Goal: Task Accomplishment & Management: Complete application form

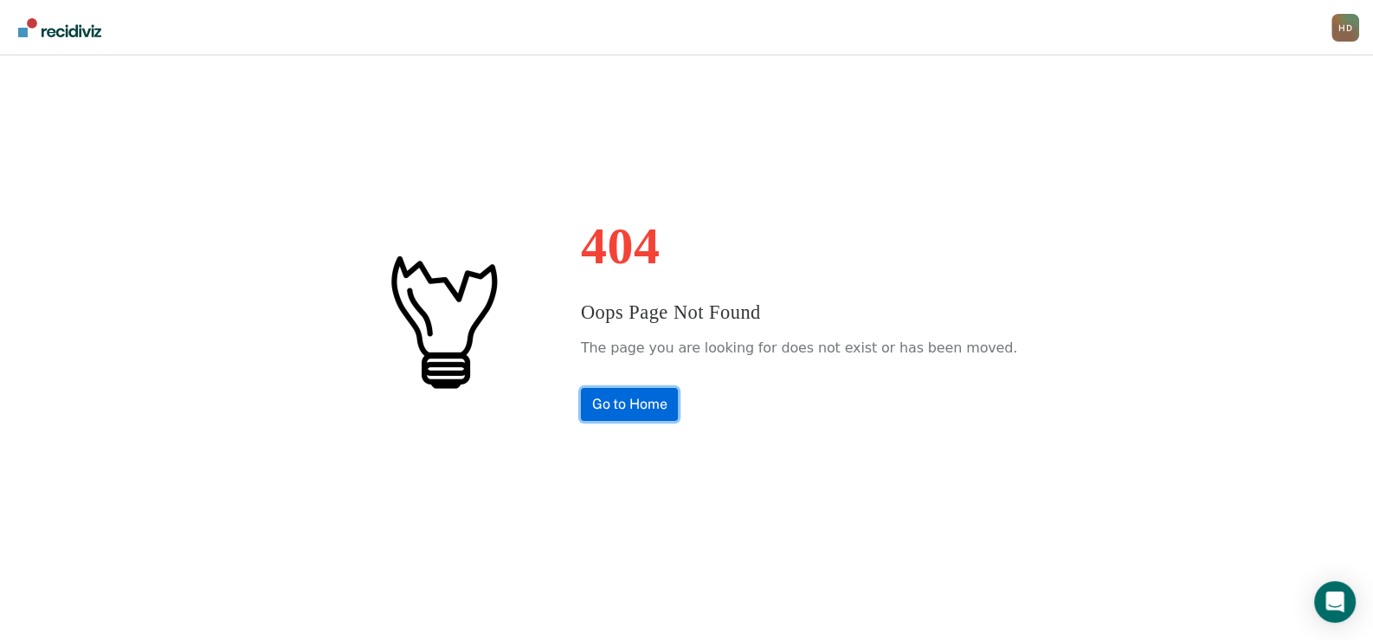
click at [603, 397] on link "Go to Home" at bounding box center [630, 404] width 98 height 33
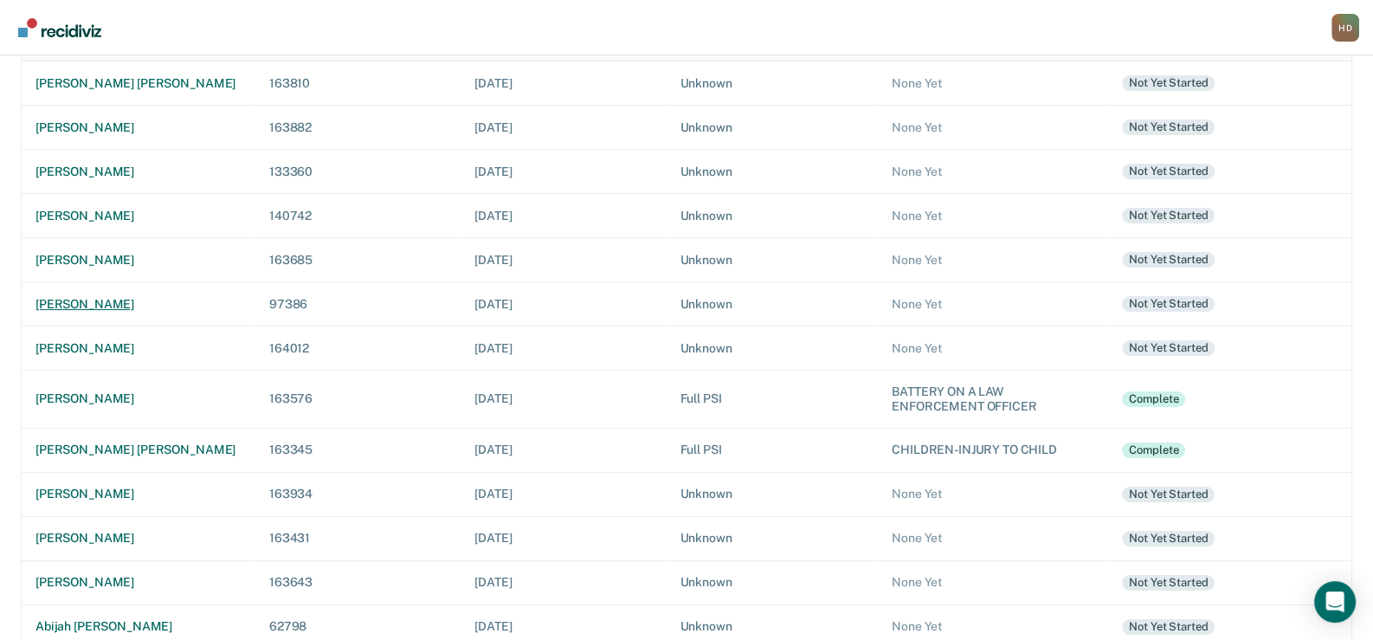
scroll to position [190, 0]
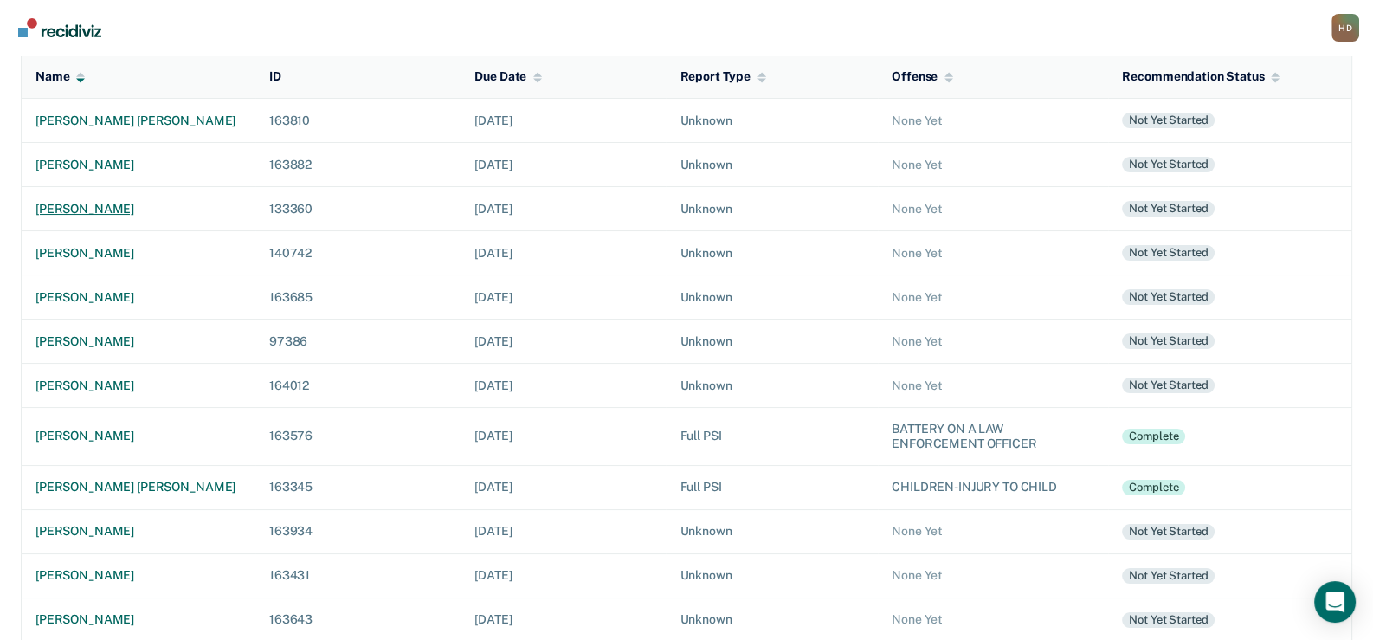
click at [74, 206] on div "[PERSON_NAME]" at bounding box center [138, 209] width 206 height 15
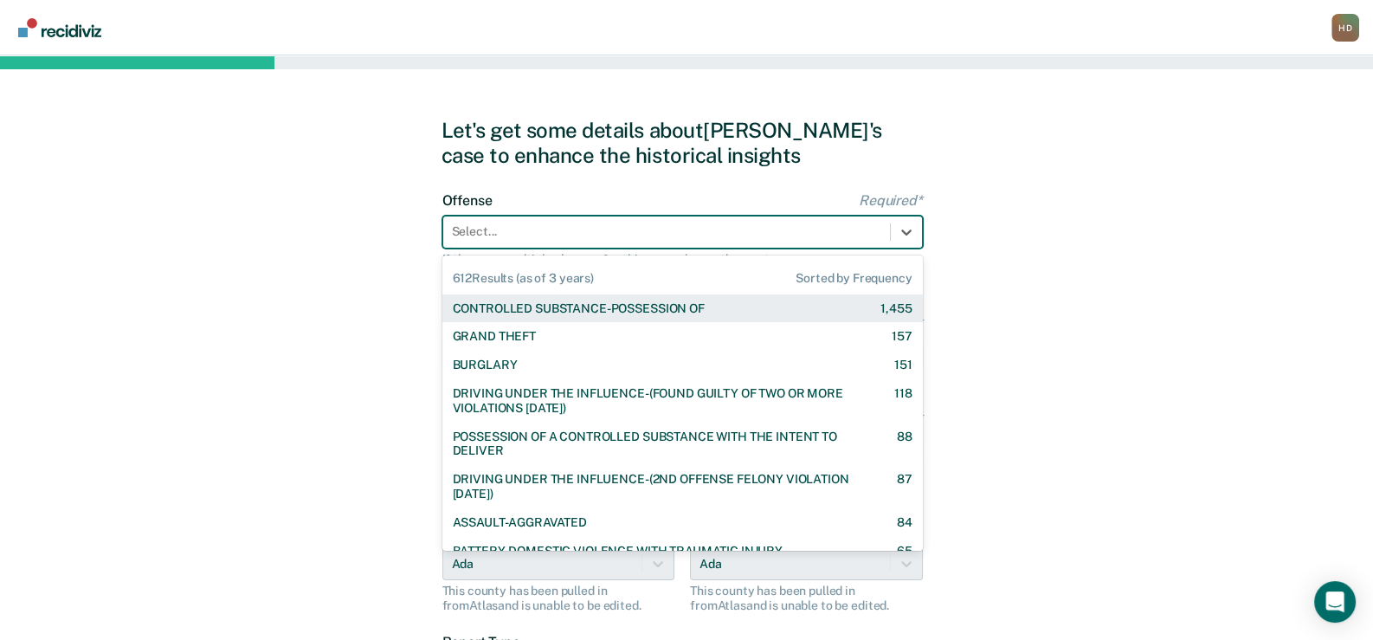
click at [835, 228] on div at bounding box center [666, 231] width 429 height 18
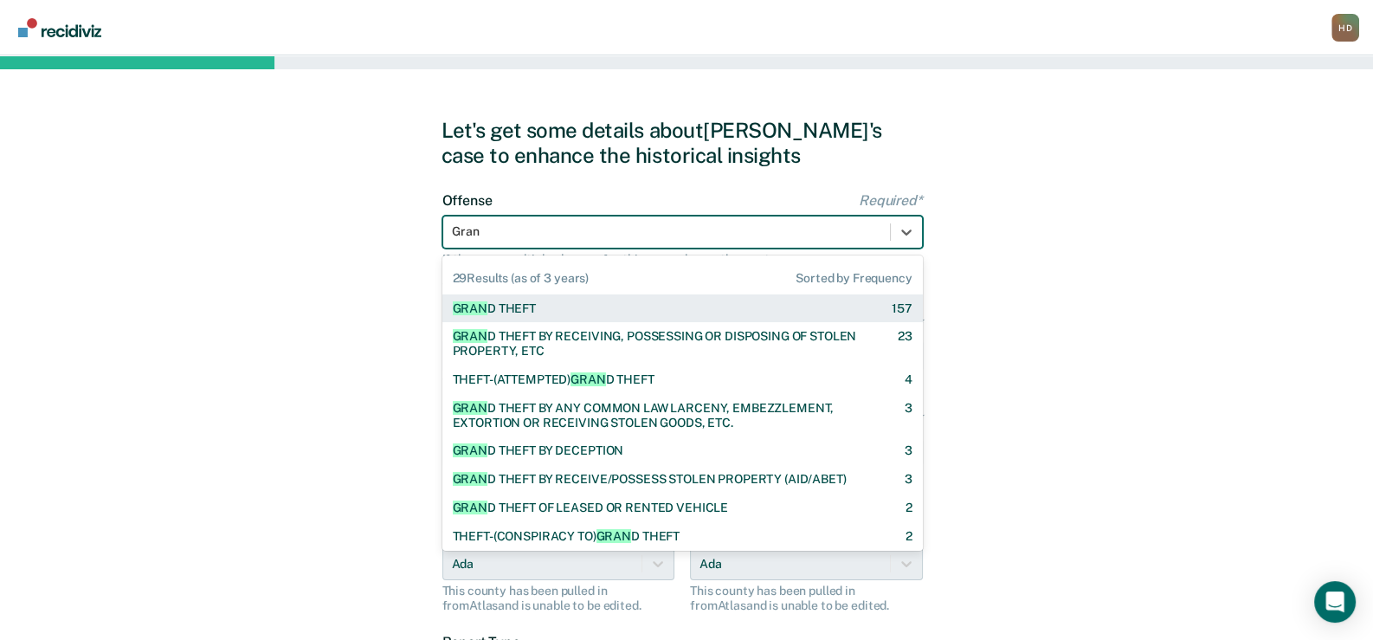
type input "Grand"
click at [534, 305] on div "GRAND THEFT" at bounding box center [493, 308] width 81 height 15
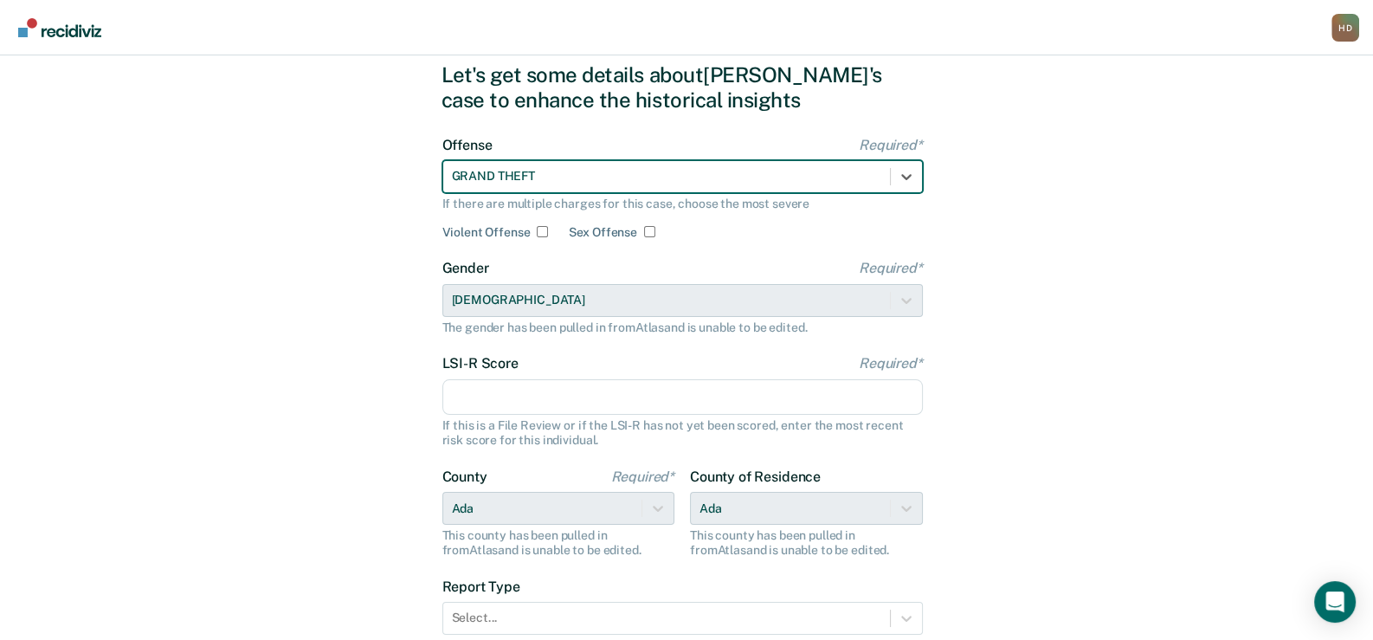
scroll to position [86, 0]
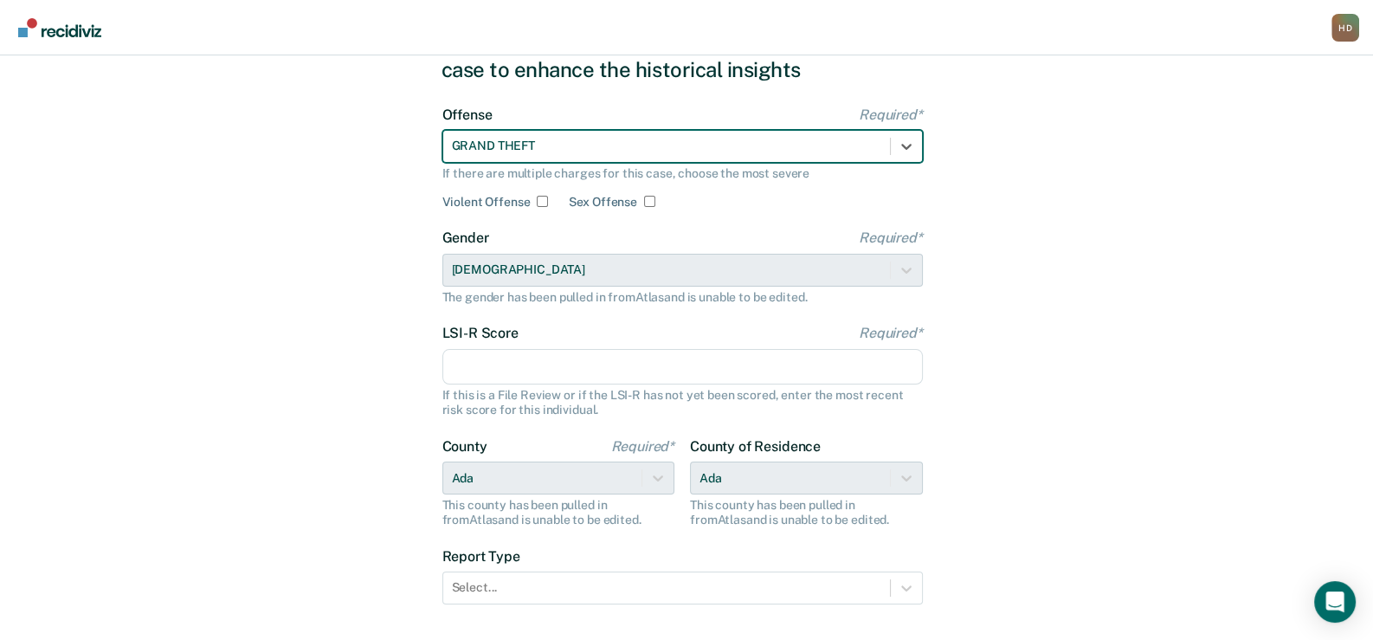
click at [468, 365] on input "LSI-R Score Required*" at bounding box center [682, 367] width 480 height 36
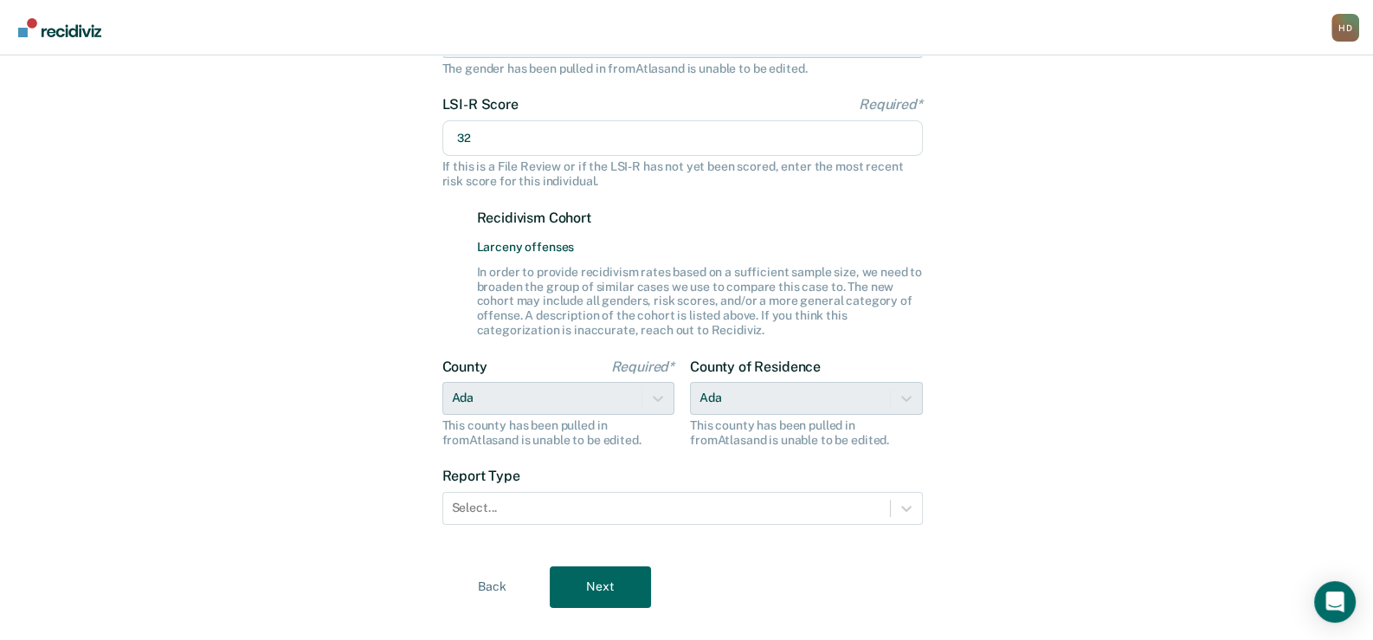
scroll to position [343, 0]
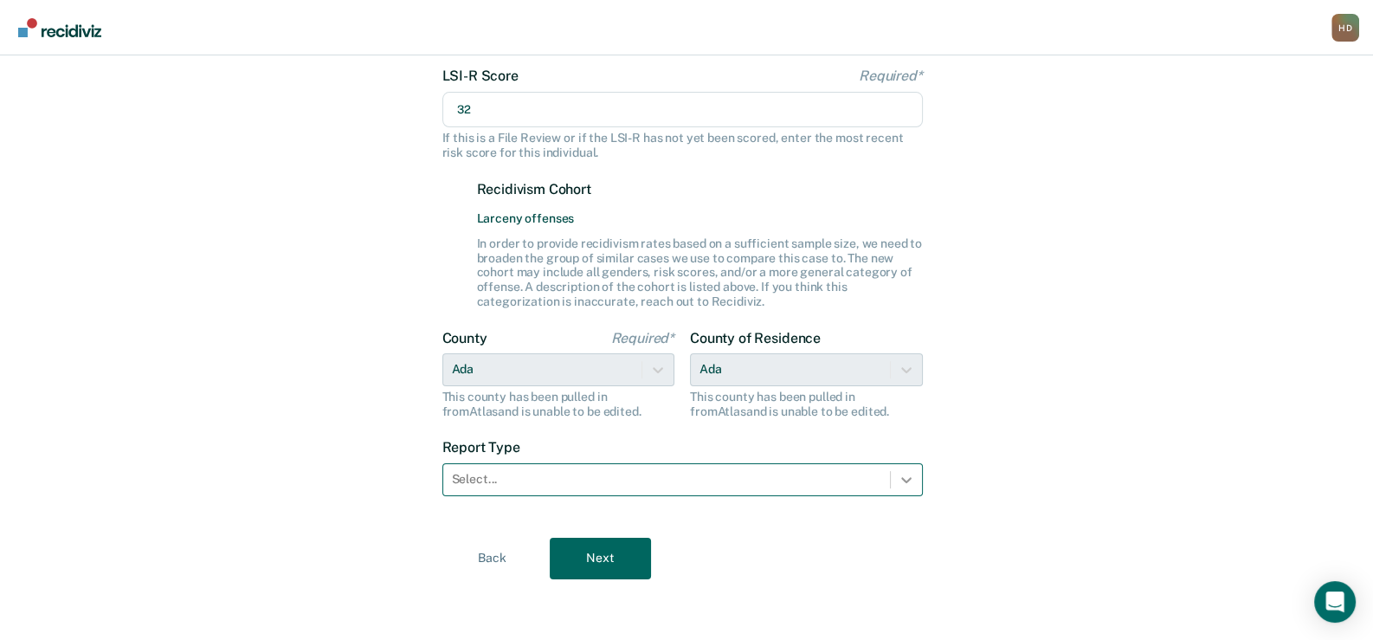
type input "32"
click at [913, 478] on icon at bounding box center [905, 479] width 17 height 17
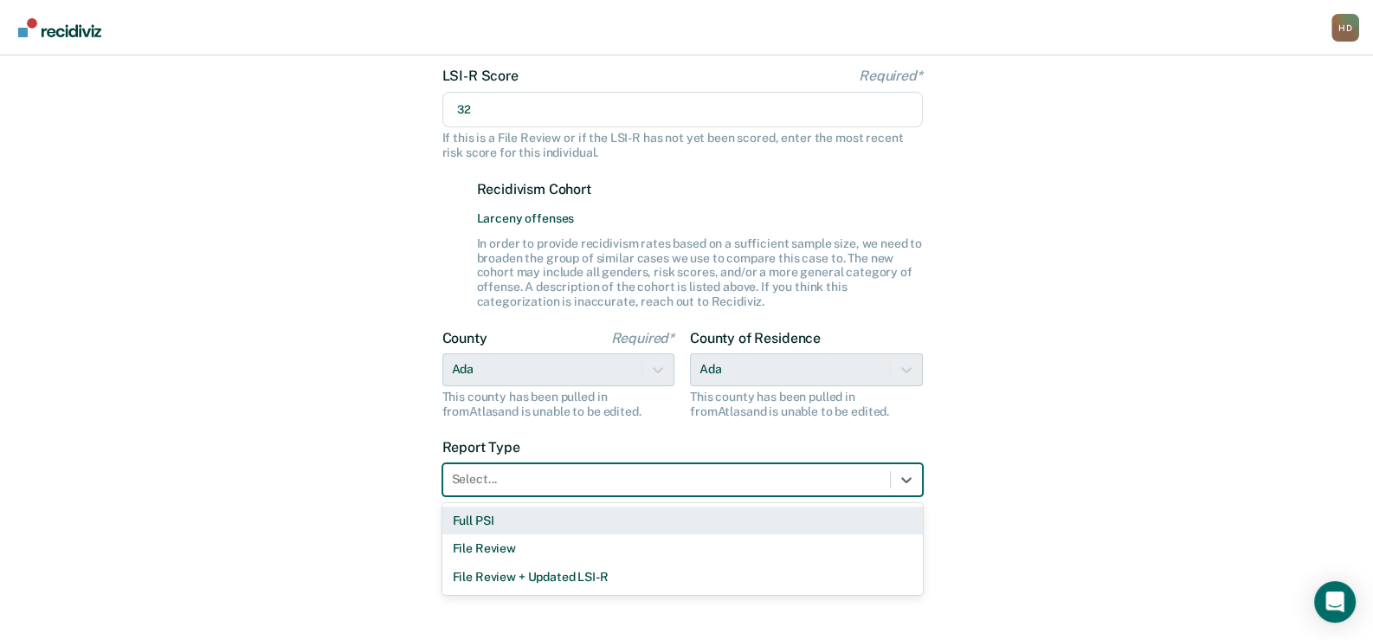
click at [477, 520] on div "Full PSI" at bounding box center [682, 520] width 480 height 29
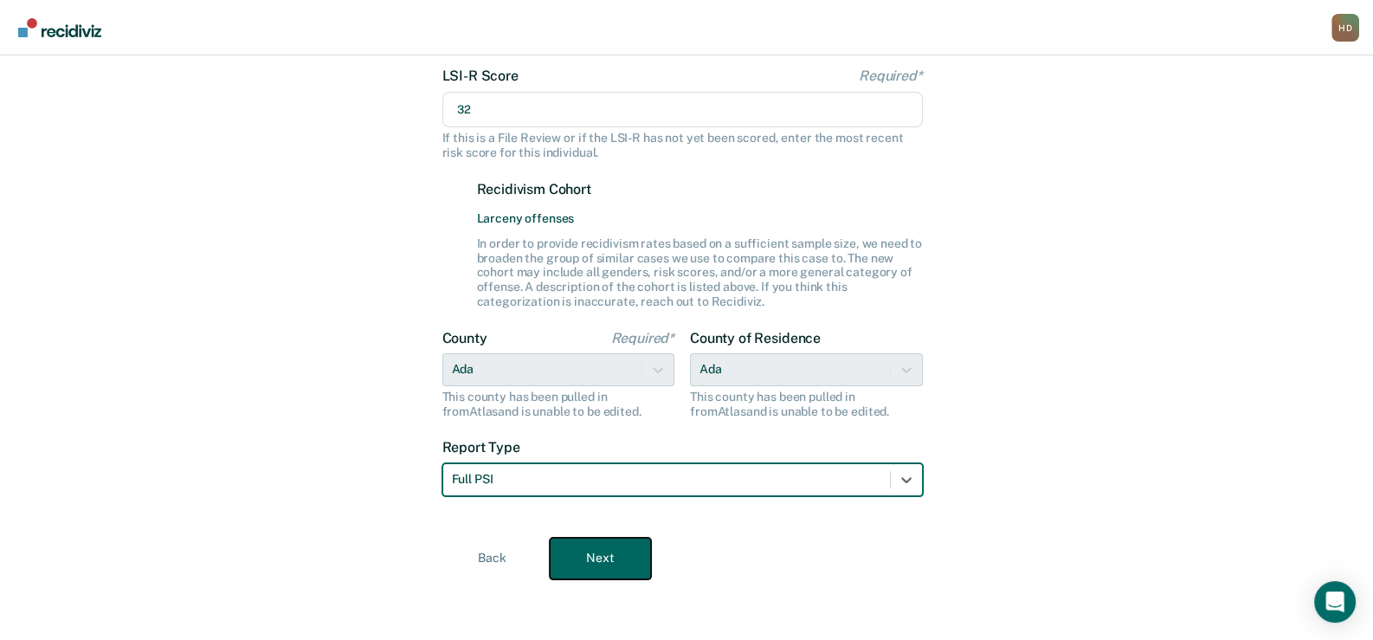
click at [580, 560] on button "Next" at bounding box center [600, 558] width 101 height 42
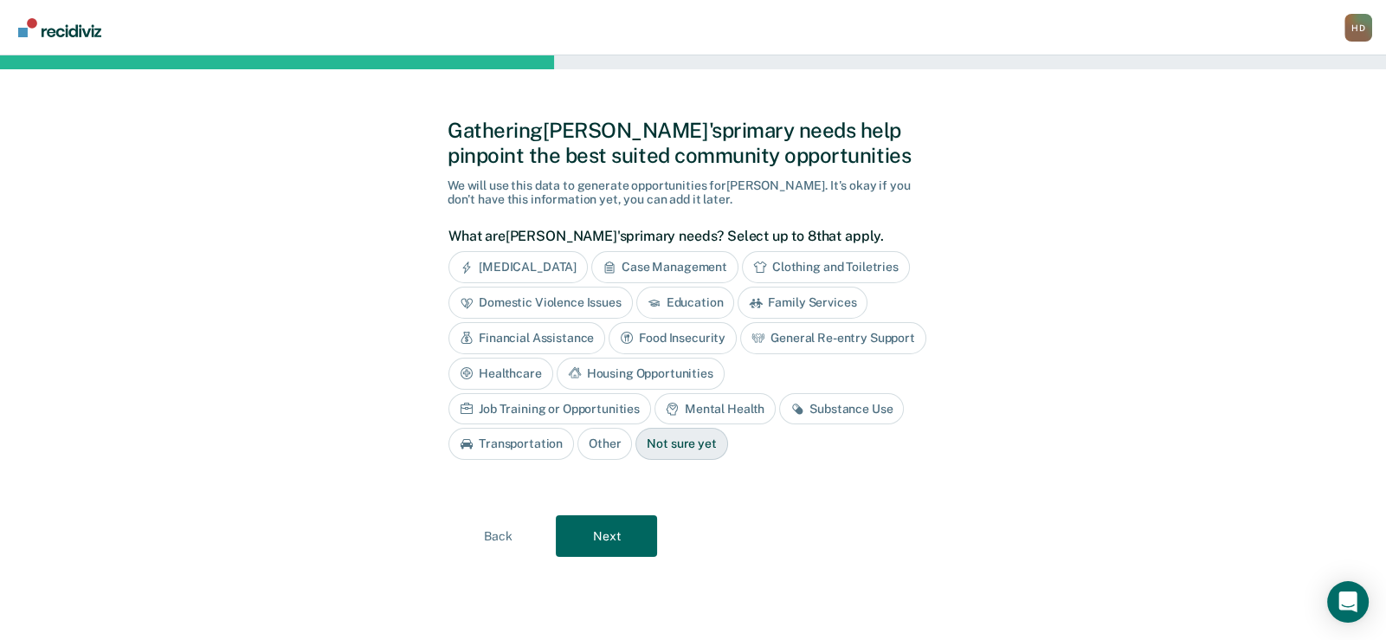
click at [665, 259] on div "Case Management" at bounding box center [664, 267] width 147 height 32
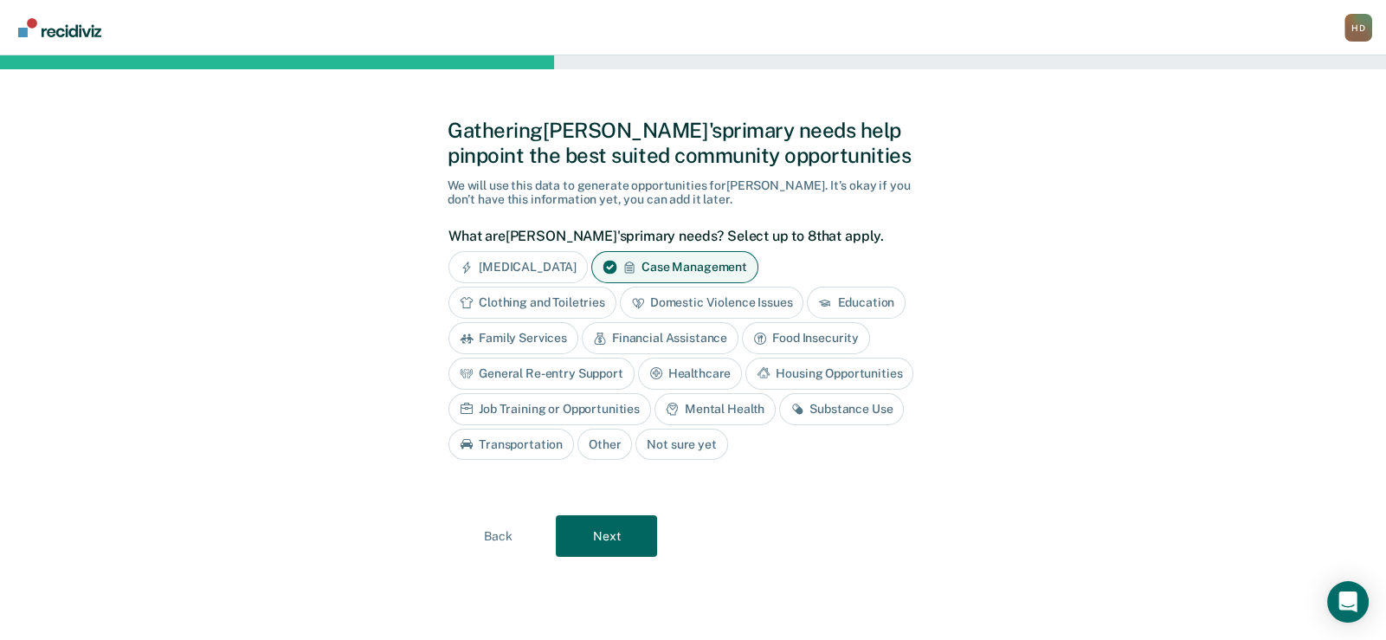
click at [537, 330] on div "Family Services" at bounding box center [513, 338] width 130 height 32
click at [672, 329] on div "Financial Assistance" at bounding box center [679, 338] width 157 height 32
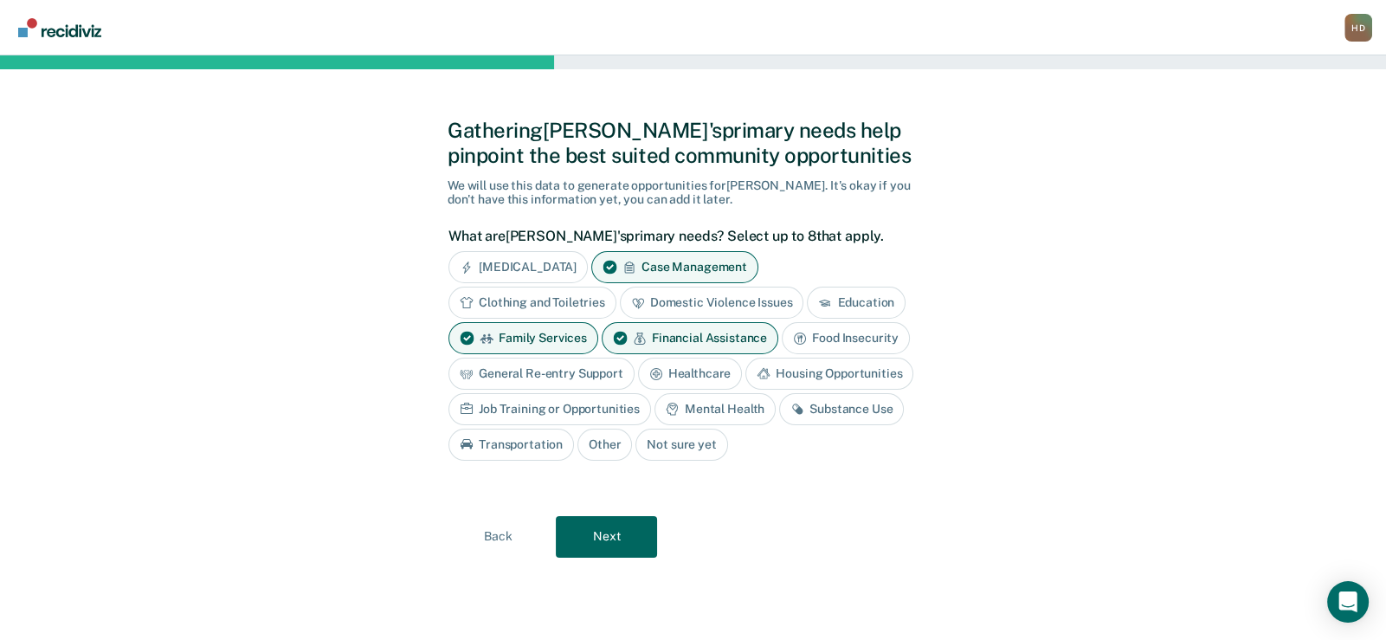
click at [545, 370] on div "General Re-entry Support" at bounding box center [541, 373] width 186 height 32
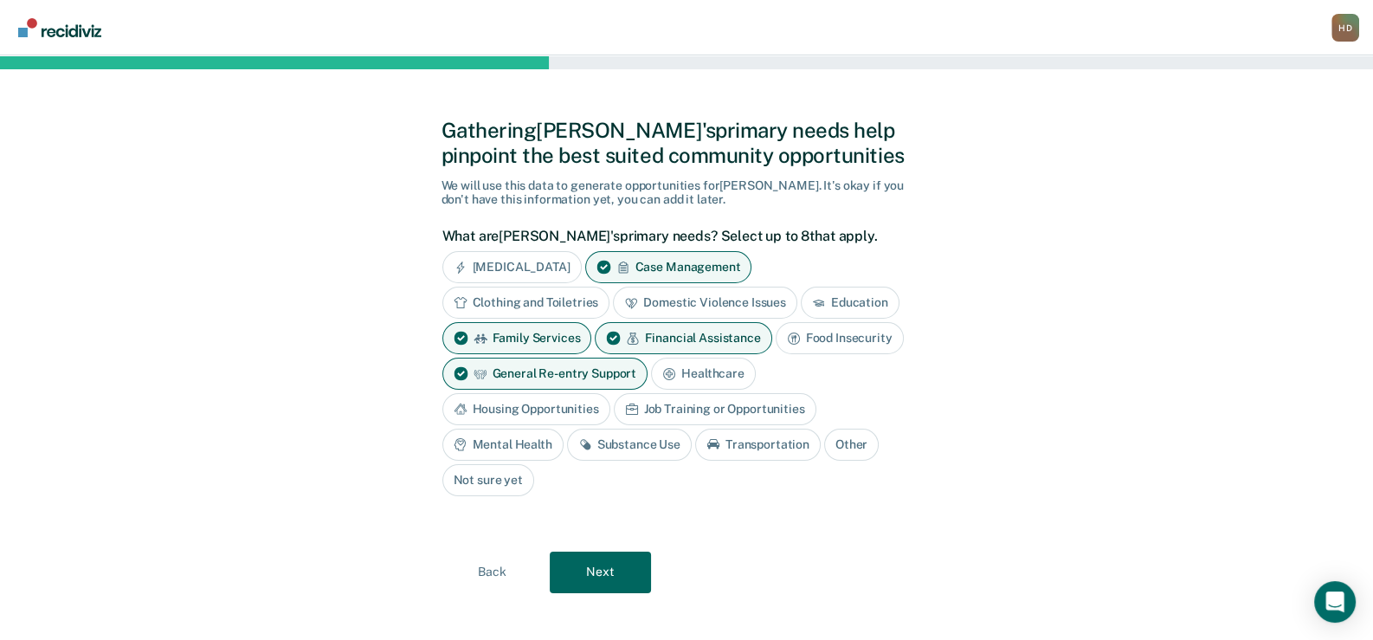
click at [543, 402] on div "Housing Opportunities" at bounding box center [526, 409] width 168 height 32
click at [517, 441] on div "Mental Health" at bounding box center [502, 444] width 121 height 32
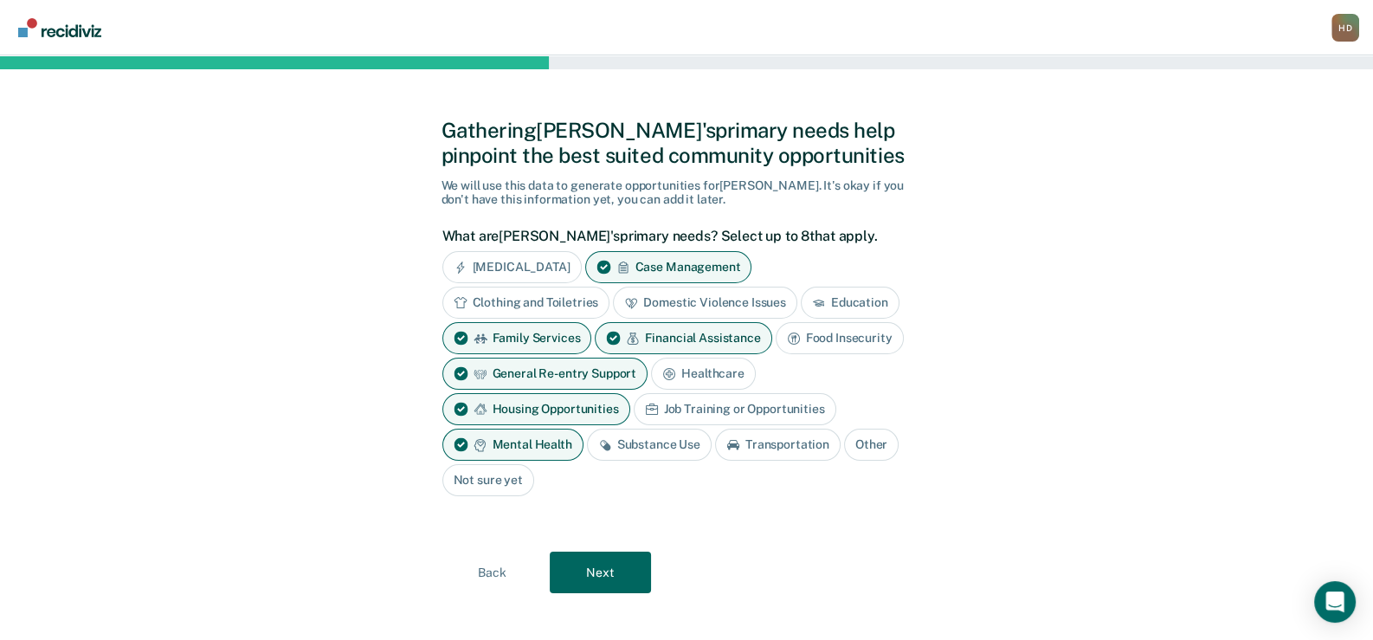
click at [633, 437] on div "Substance Use" at bounding box center [649, 444] width 125 height 32
click at [623, 567] on button "Next" at bounding box center [600, 572] width 101 height 42
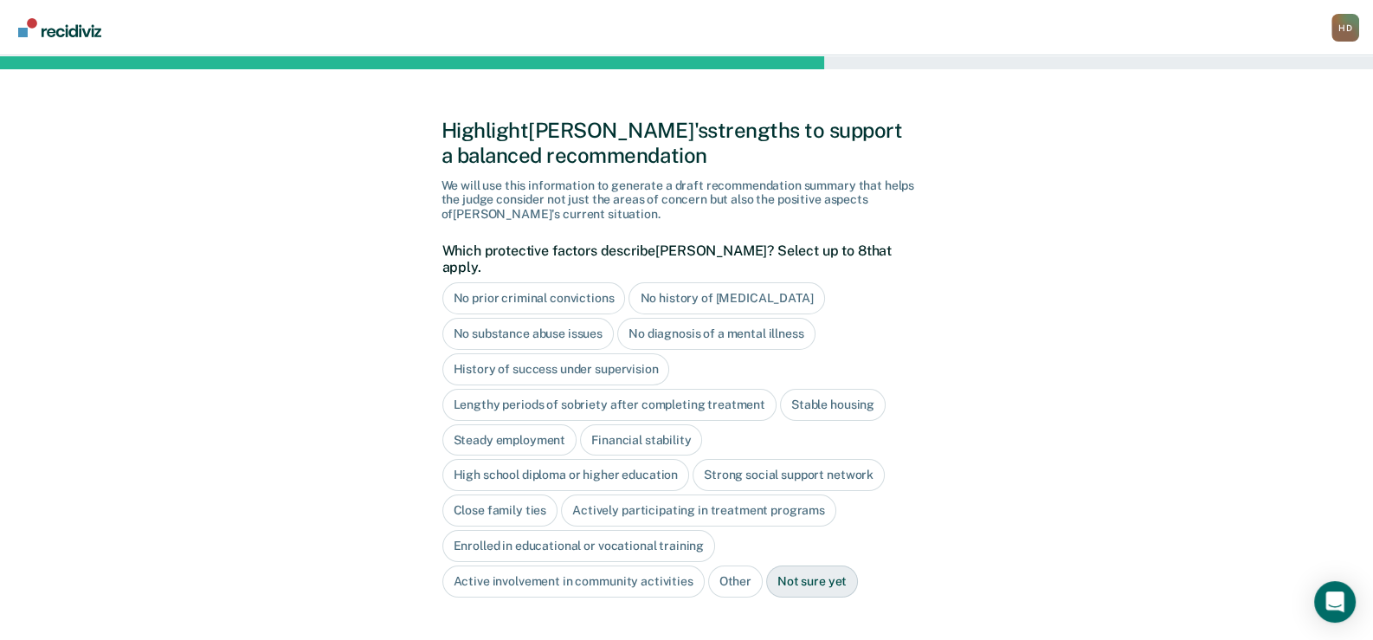
click at [696, 282] on div "No history of [MEDICAL_DATA]" at bounding box center [726, 298] width 196 height 32
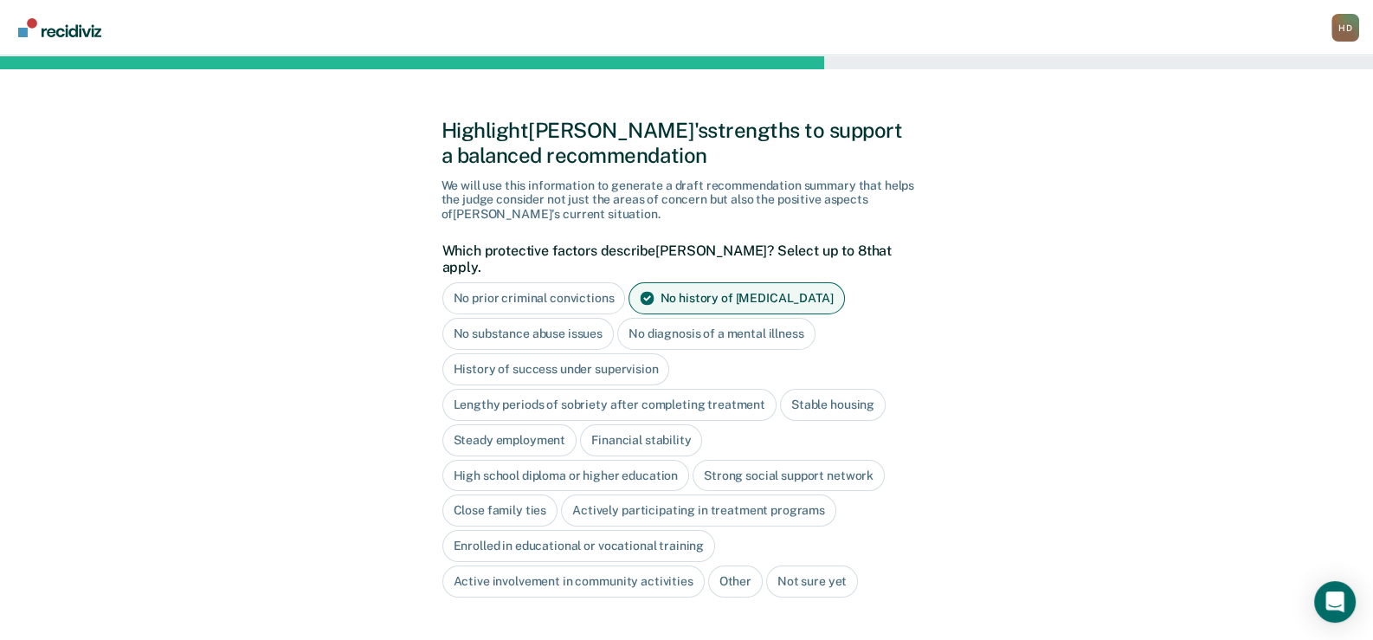
click at [580, 460] on div "High school diploma or higher education" at bounding box center [566, 476] width 248 height 32
click at [792, 460] on div "Strong social support network" at bounding box center [808, 476] width 192 height 32
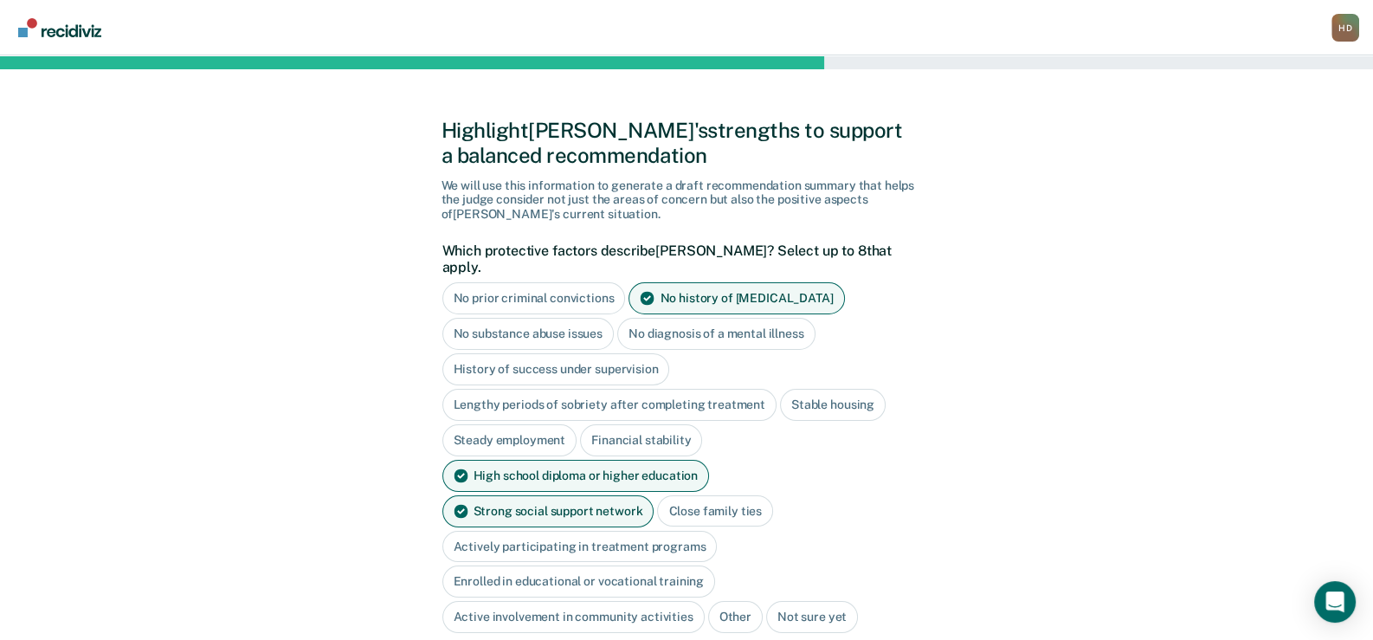
click at [657, 495] on div "Close family ties" at bounding box center [715, 511] width 116 height 32
click at [563, 601] on div "Active involvement in community activities" at bounding box center [573, 617] width 262 height 32
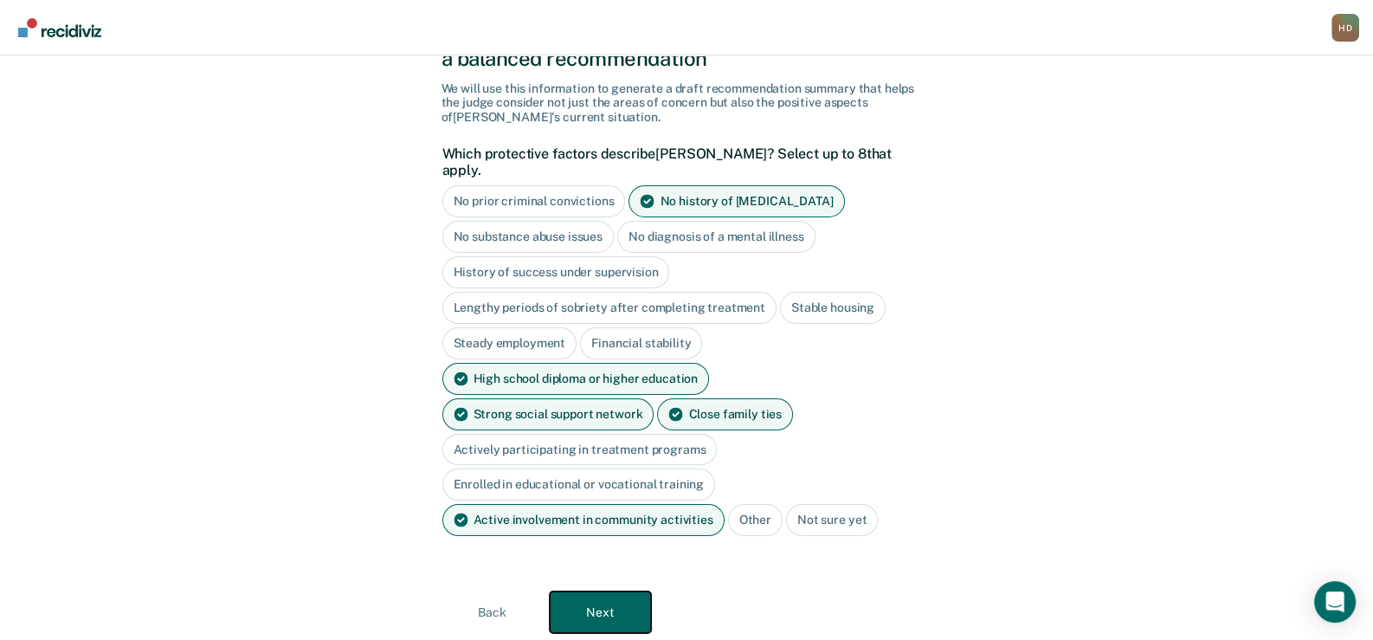
click at [577, 591] on button "Next" at bounding box center [600, 612] width 101 height 42
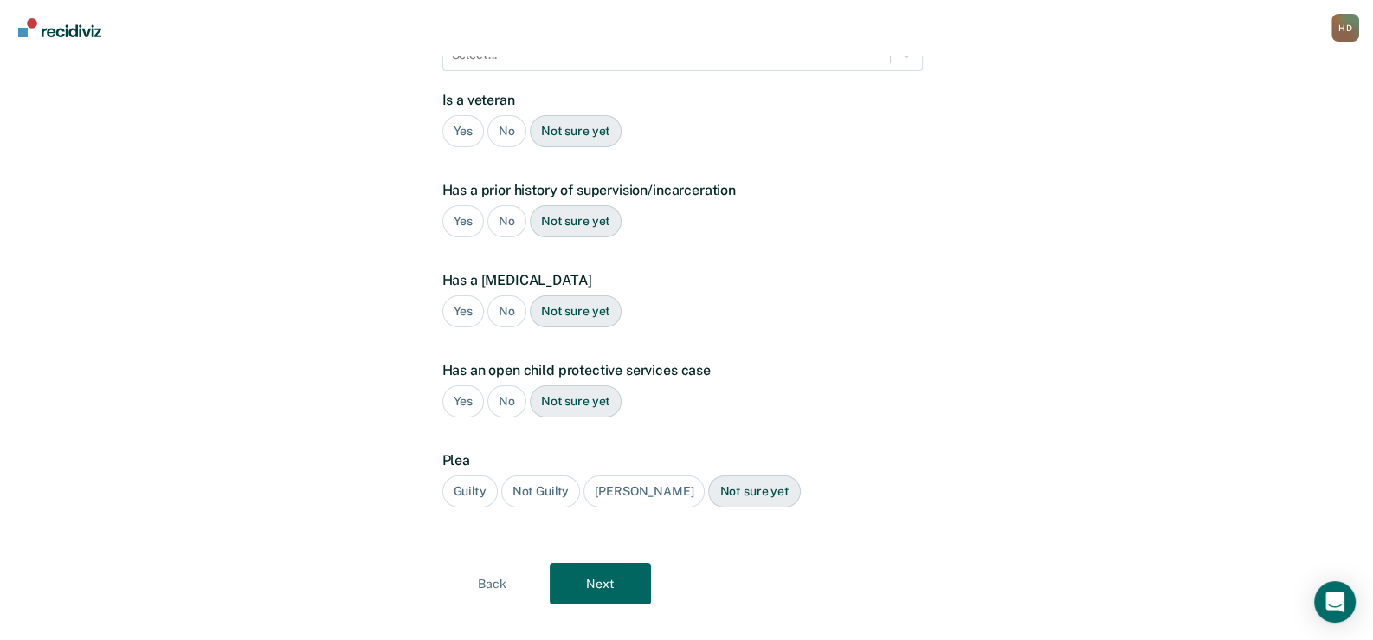
click at [456, 115] on div "Yes" at bounding box center [463, 131] width 42 height 32
click at [457, 205] on div "Yes" at bounding box center [463, 221] width 42 height 32
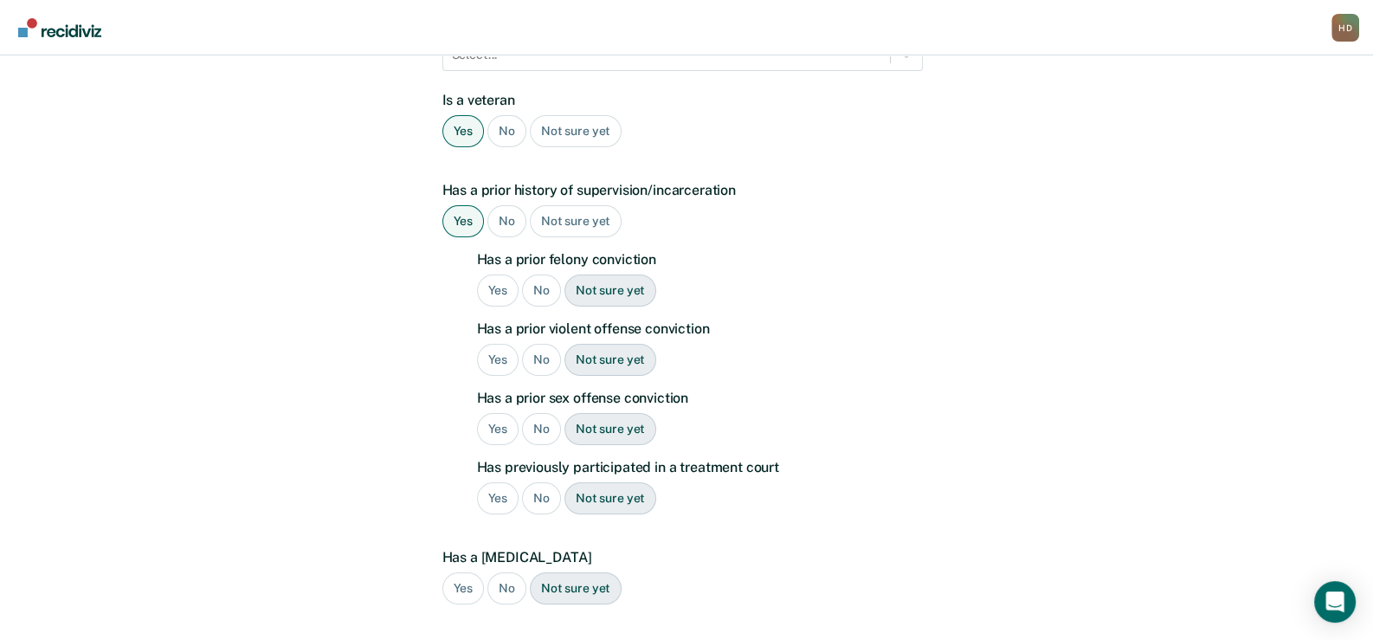
click at [493, 274] on div "Yes" at bounding box center [498, 290] width 42 height 32
click at [543, 344] on div "No" at bounding box center [541, 360] width 39 height 32
click at [548, 413] on div "No" at bounding box center [541, 429] width 39 height 32
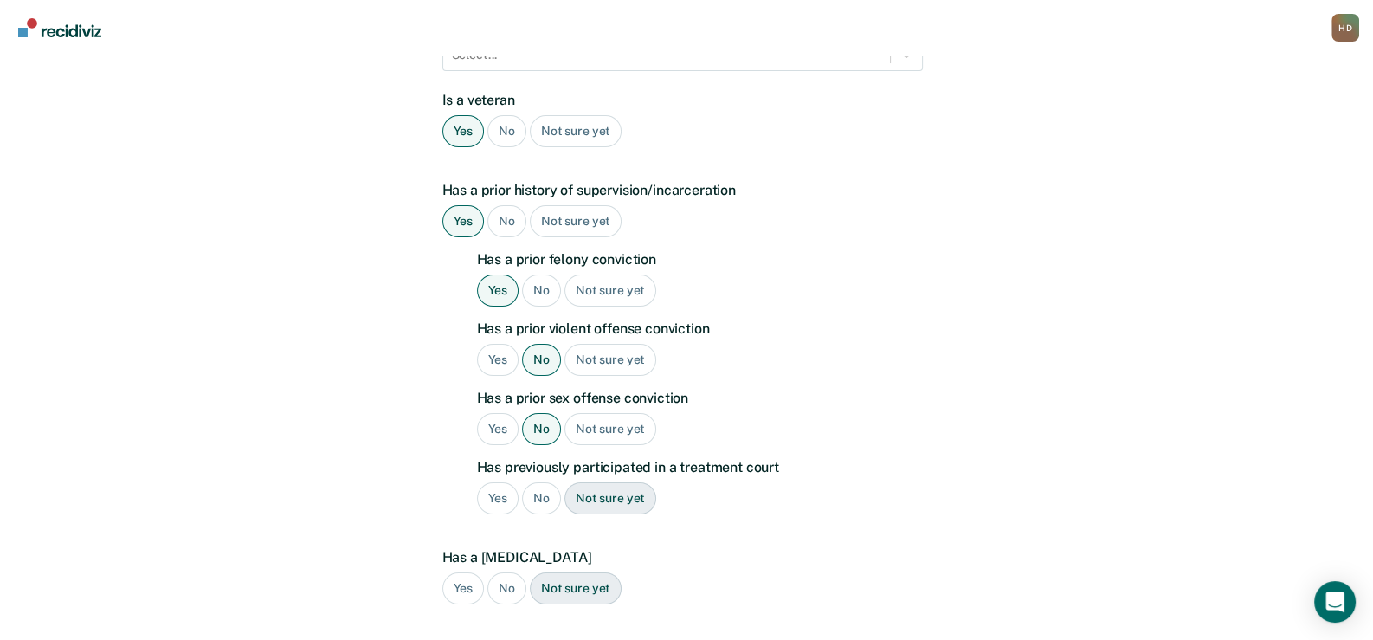
click at [550, 482] on div "No" at bounding box center [541, 498] width 39 height 32
click at [498, 572] on div "No" at bounding box center [506, 588] width 39 height 32
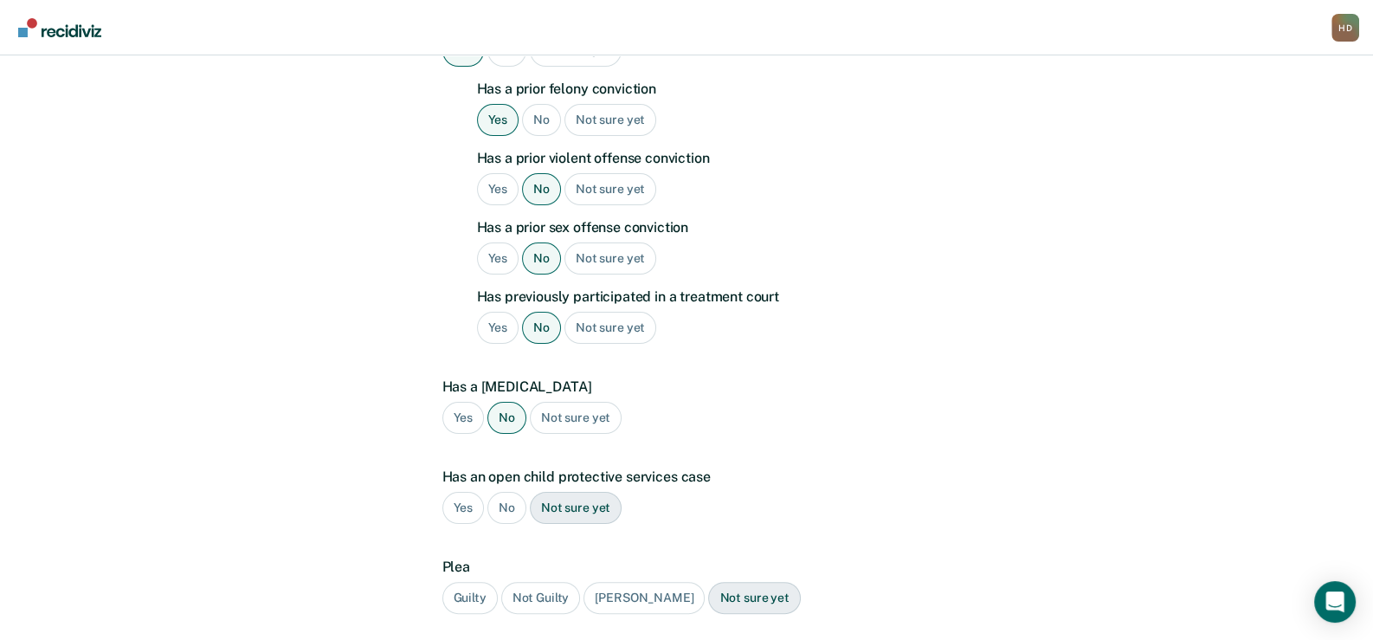
scroll to position [501, 0]
click at [454, 489] on div "Yes" at bounding box center [463, 505] width 42 height 32
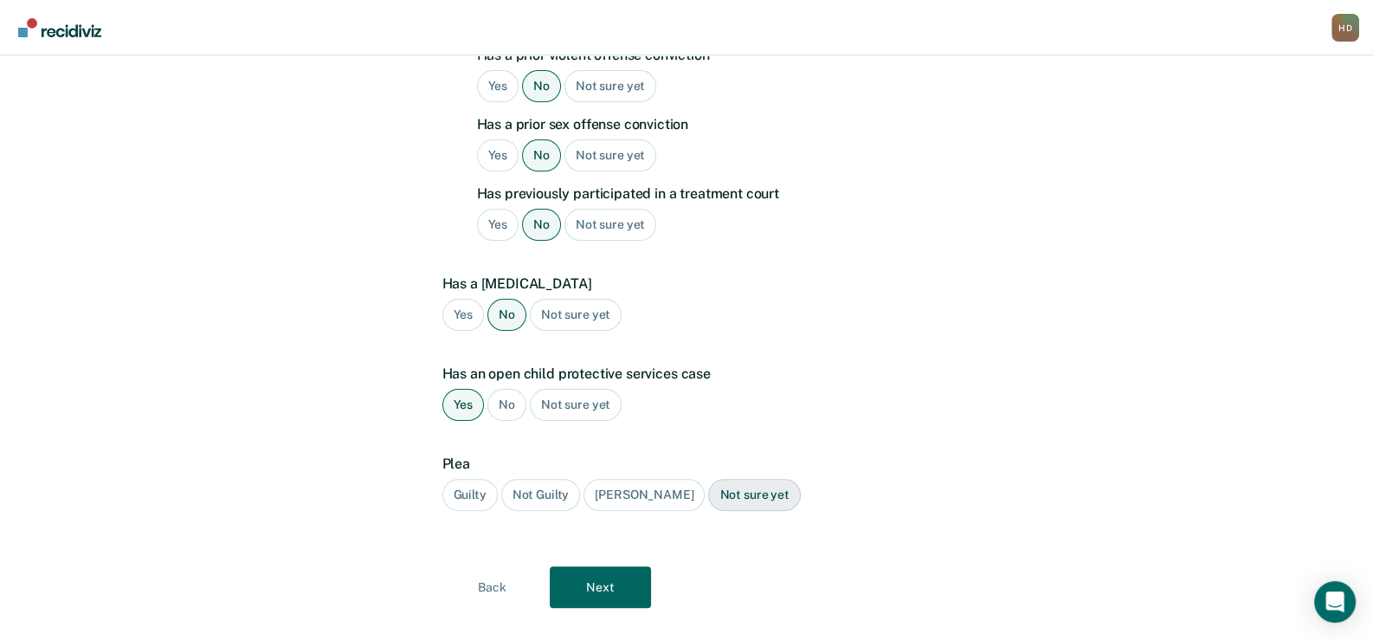
scroll to position [603, 0]
click at [476, 477] on div "Guilty" at bounding box center [469, 493] width 55 height 32
click at [603, 564] on button "Next" at bounding box center [600, 585] width 101 height 42
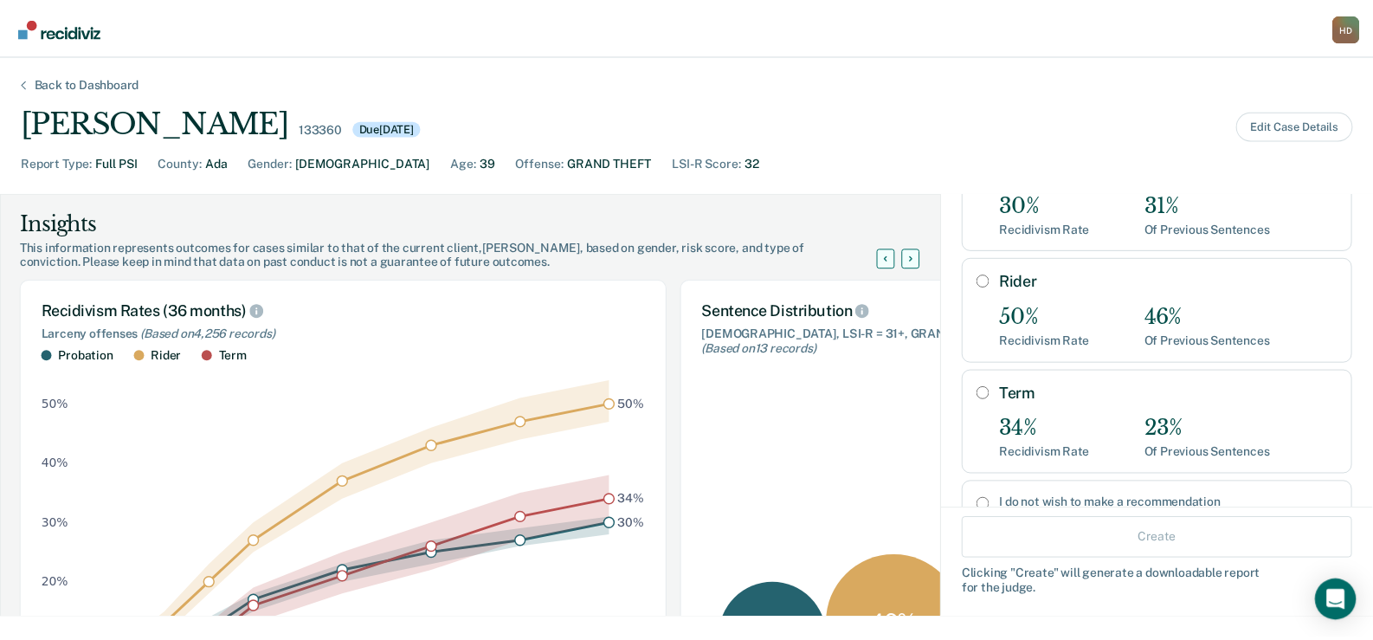
scroll to position [172, 0]
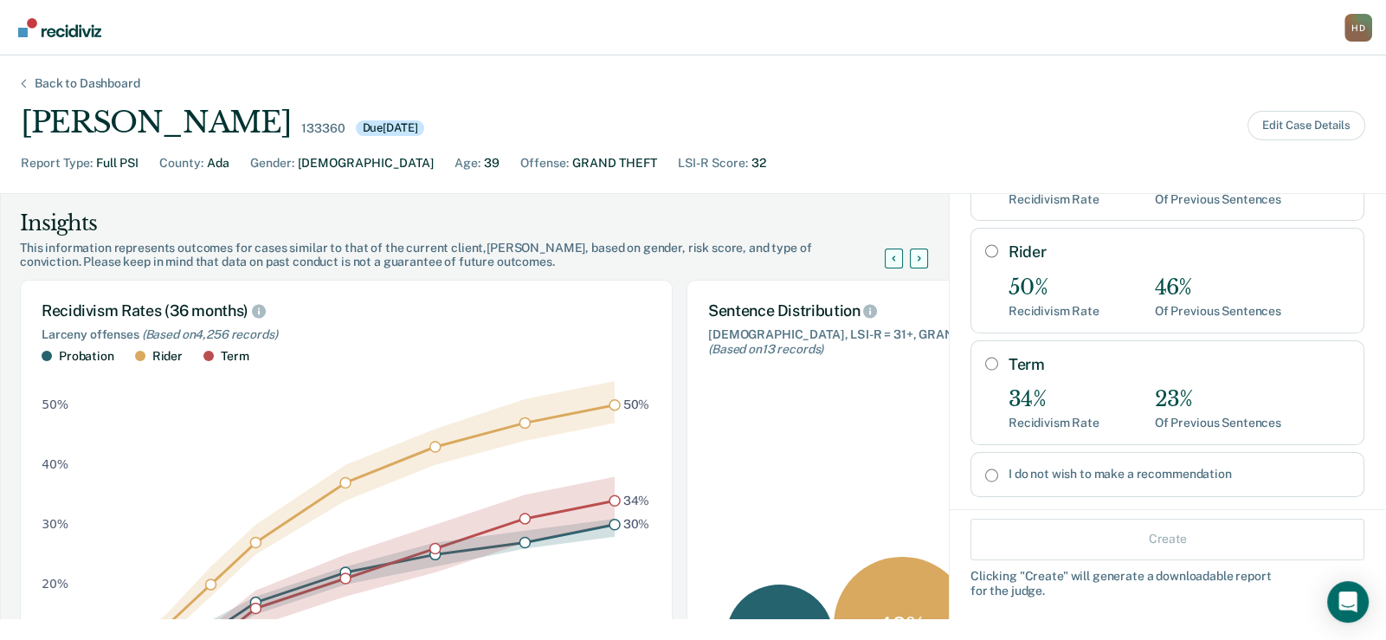
click at [985, 357] on input "Term" at bounding box center [991, 364] width 13 height 14
radio input "true"
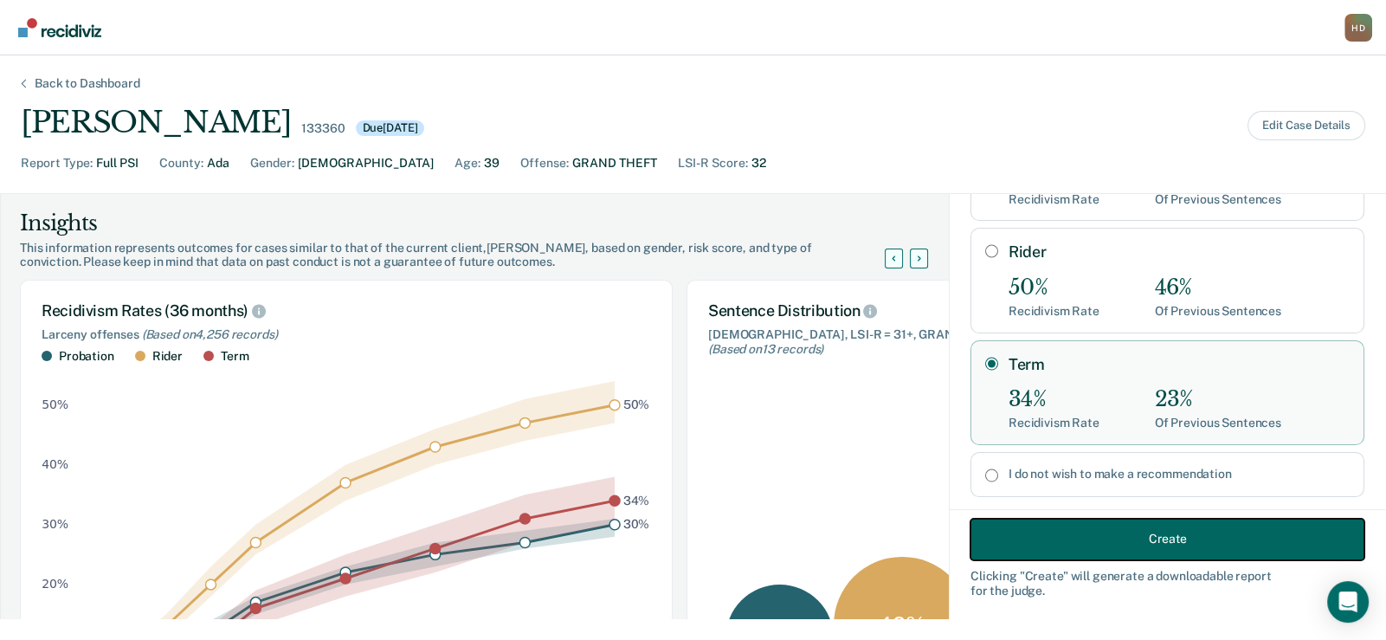
click at [1074, 529] on button "Create" at bounding box center [1167, 539] width 394 height 42
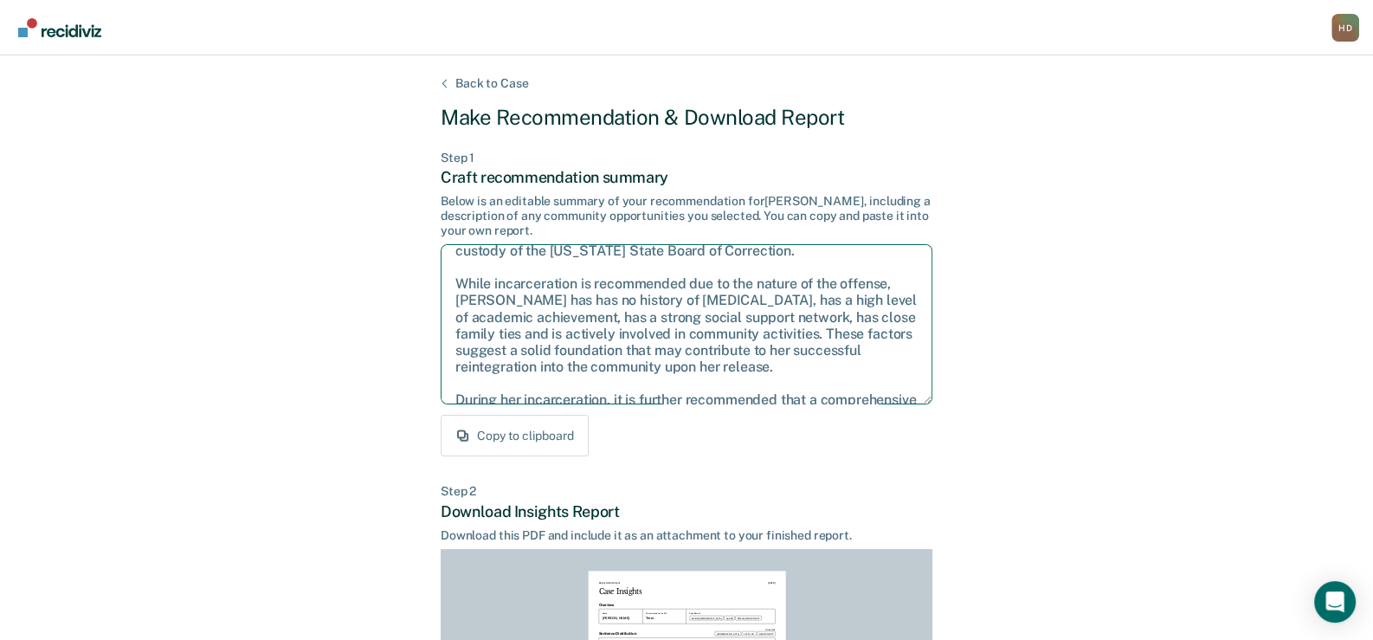
scroll to position [127, 0]
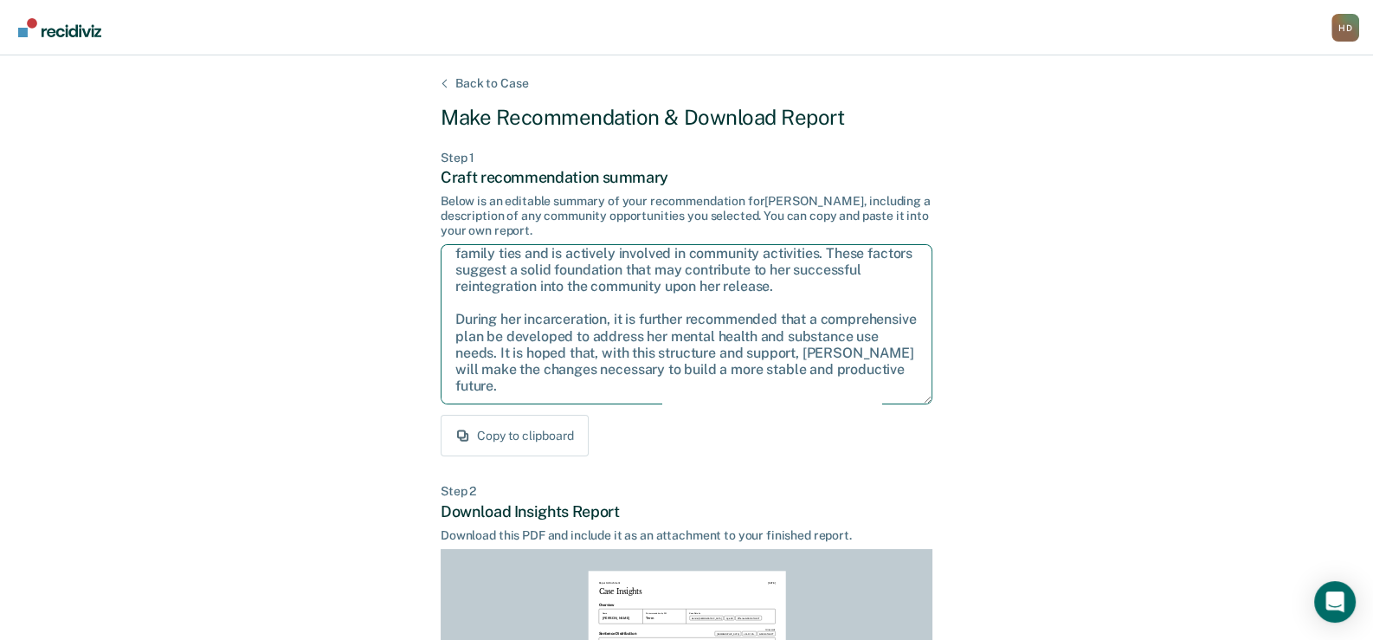
drag, startPoint x: 451, startPoint y: 264, endPoint x: 875, endPoint y: 389, distance: 442.0
click at [875, 389] on textarea "Given the circumstances of this case, it is recommended that [PERSON_NAME] be s…" at bounding box center [687, 324] width 492 height 160
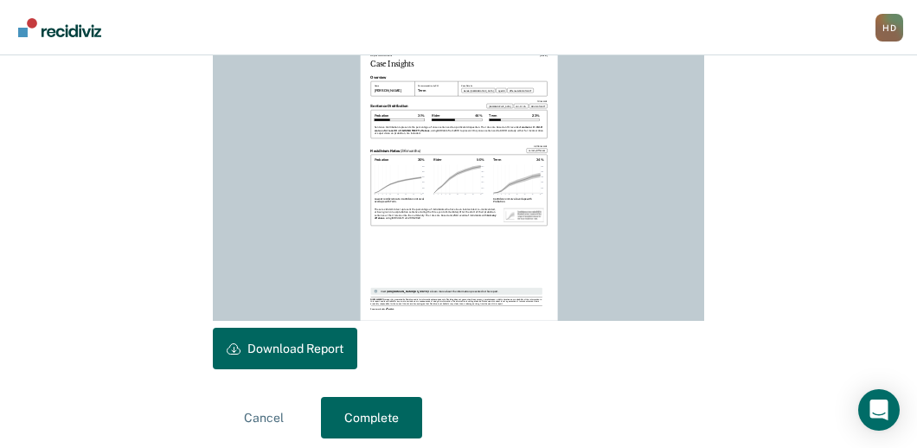
scroll to position [537, 0]
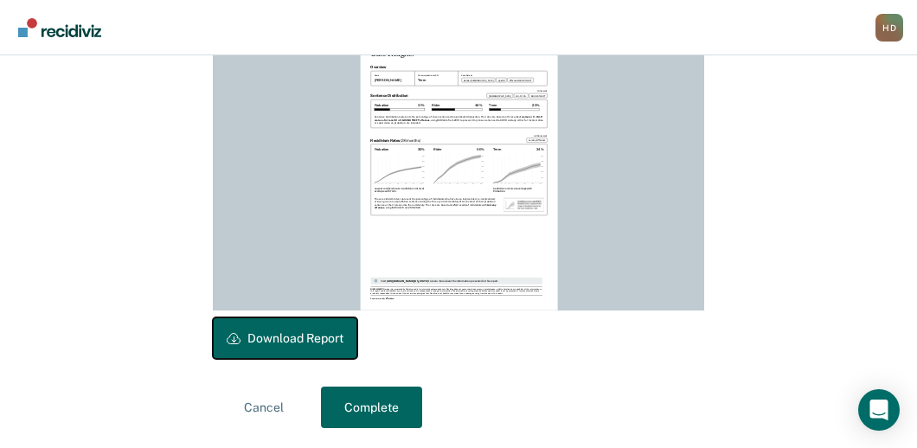
click at [319, 333] on button "Download Report" at bounding box center [285, 339] width 145 height 42
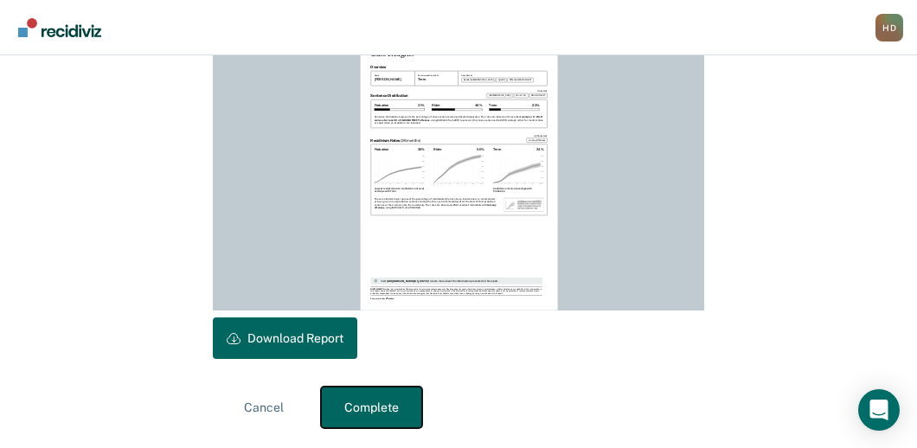
click at [376, 412] on button "Complete" at bounding box center [371, 408] width 101 height 42
